Goal: Information Seeking & Learning: Learn about a topic

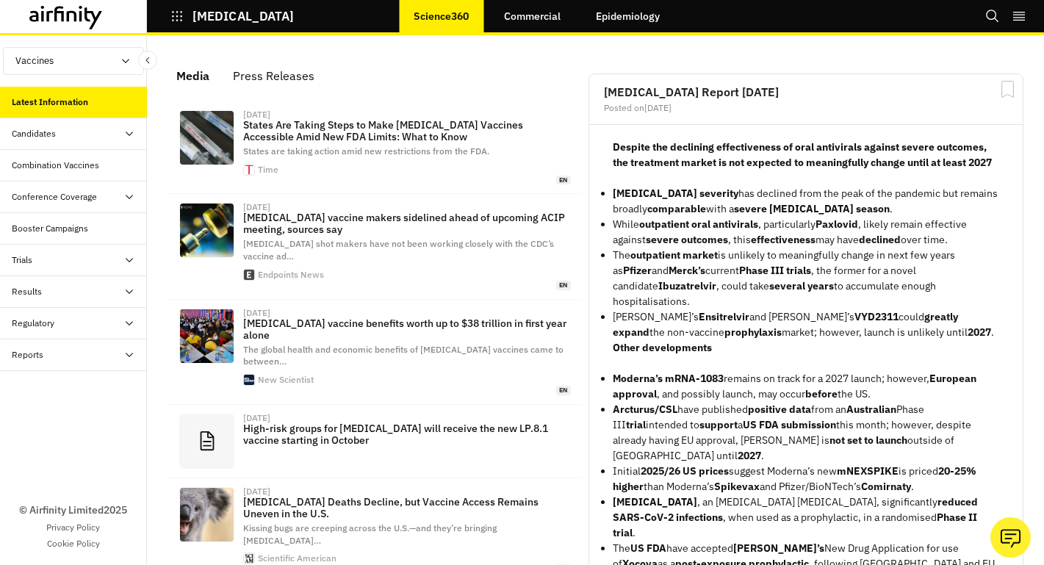
click at [104, 168] on div "Combination Vaccines" at bounding box center [79, 165] width 135 height 13
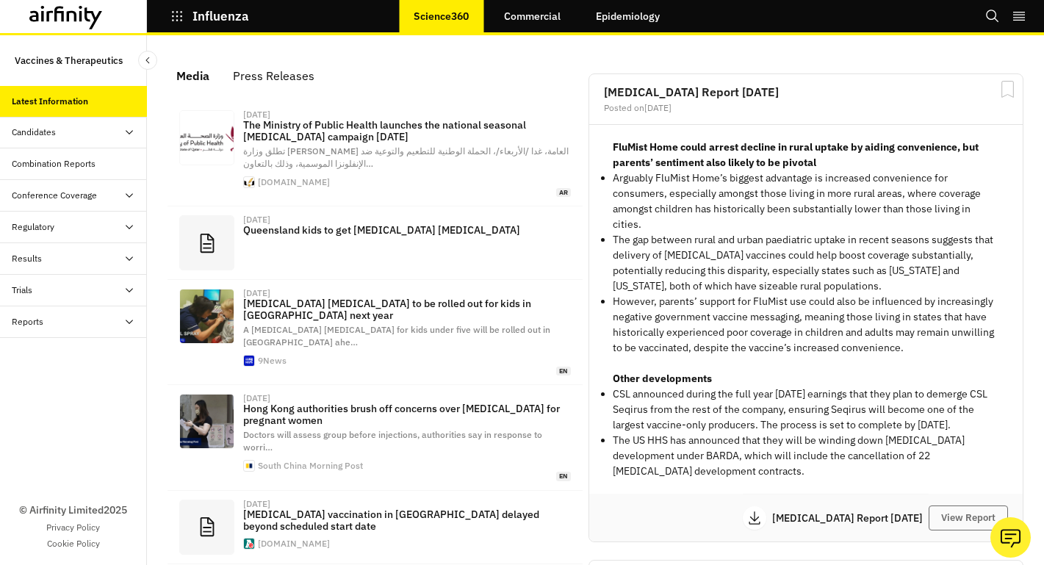
scroll to position [945, 441]
click at [89, 168] on div "Combination Reports" at bounding box center [54, 163] width 84 height 13
